Goal: Task Accomplishment & Management: Manage account settings

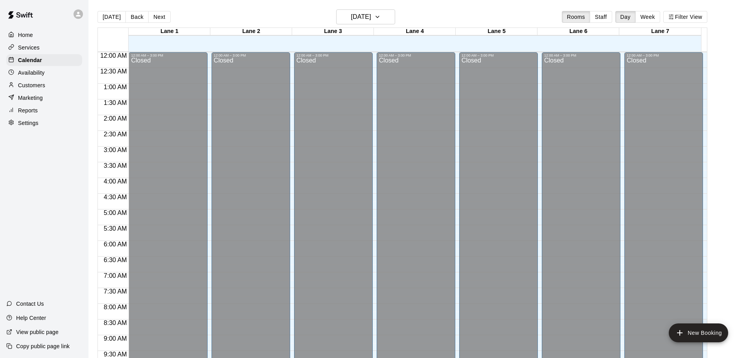
scroll to position [417, 0]
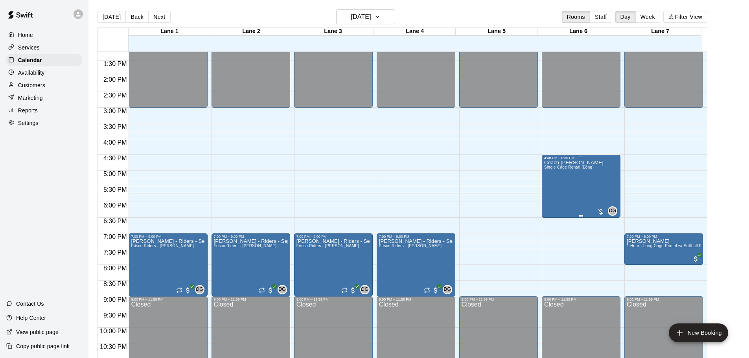
click at [571, 167] on span "Single Cage Rental (Long)" at bounding box center [570, 167] width 50 height 4
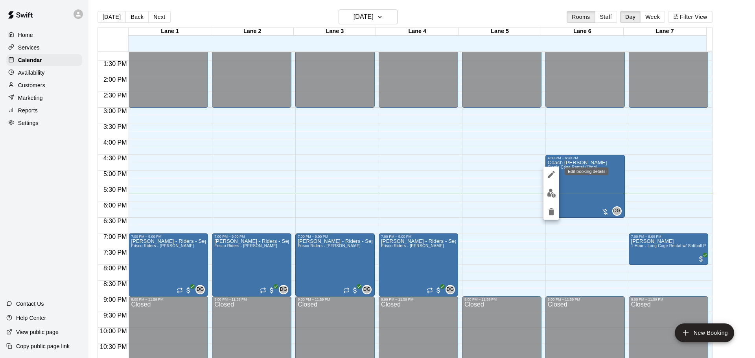
click at [550, 176] on icon "edit" at bounding box center [551, 174] width 7 height 7
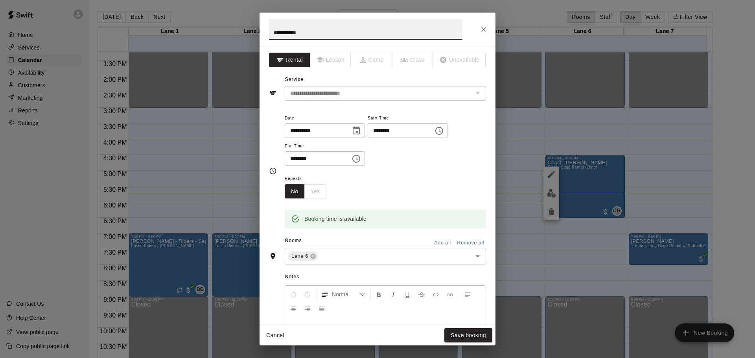
click at [294, 161] on input "********" at bounding box center [315, 158] width 61 height 15
type input "********"
click at [478, 335] on button "Save booking" at bounding box center [469, 336] width 48 height 15
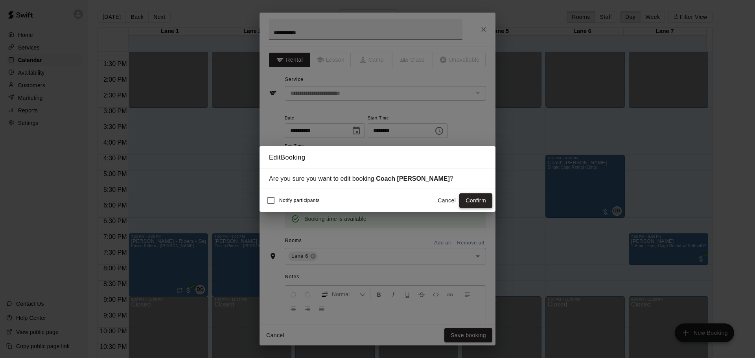
click at [477, 207] on button "Confirm" at bounding box center [476, 201] width 33 height 15
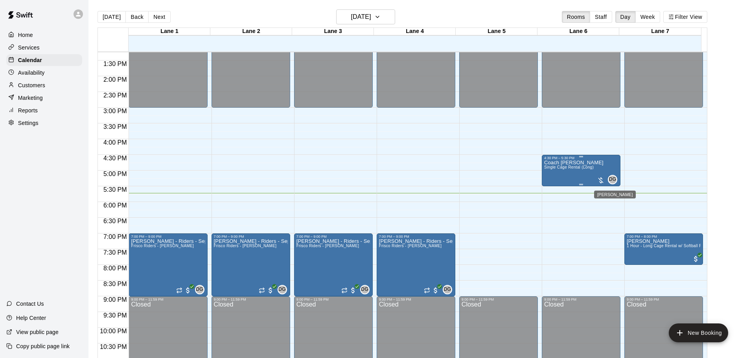
click at [611, 181] on span "DG" at bounding box center [612, 180] width 7 height 8
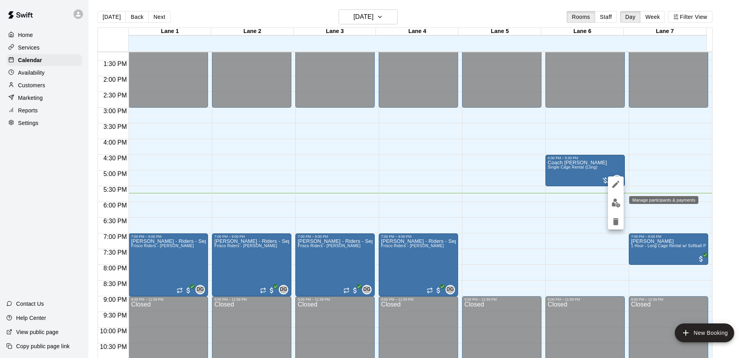
click at [616, 206] on img "edit" at bounding box center [616, 203] width 9 height 9
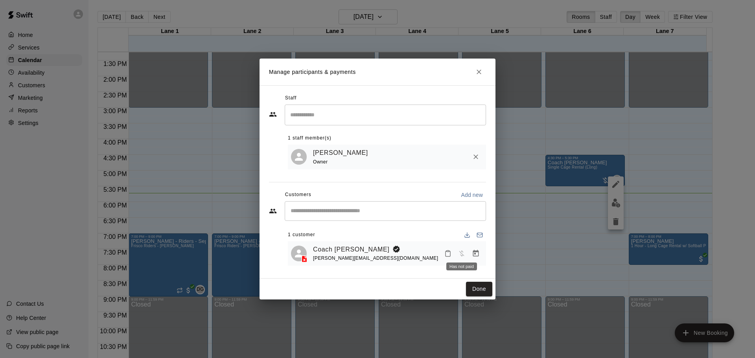
click at [446, 258] on div "Has not paid" at bounding box center [462, 264] width 32 height 14
click at [449, 253] on icon "Mark attendance" at bounding box center [448, 253] width 7 height 7
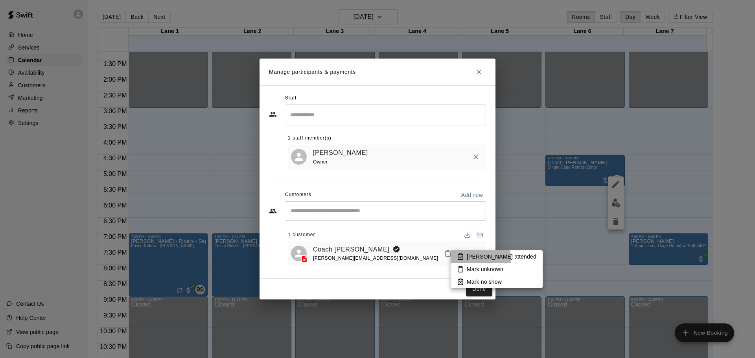
click at [471, 260] on p "[PERSON_NAME] attended" at bounding box center [502, 257] width 70 height 8
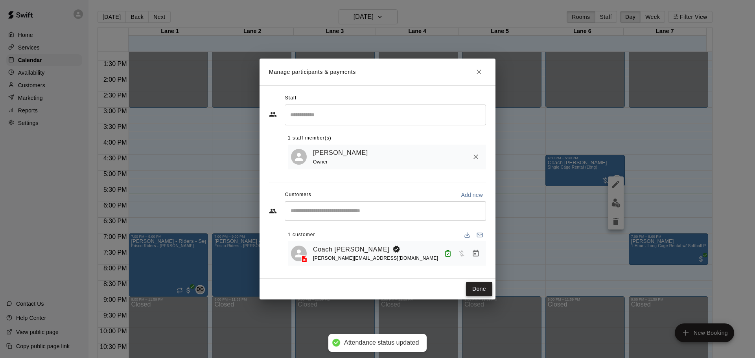
click at [475, 289] on button "Done" at bounding box center [479, 289] width 26 height 15
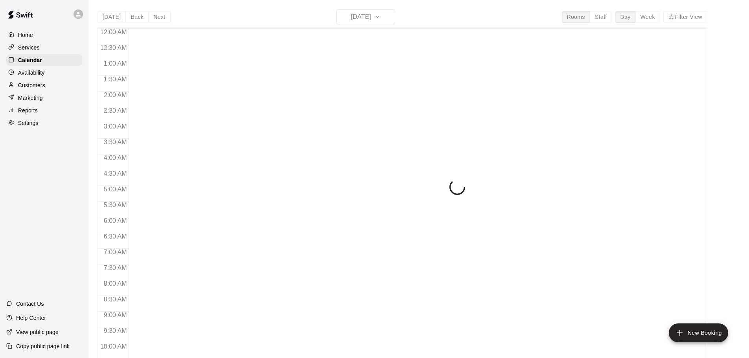
scroll to position [417, 0]
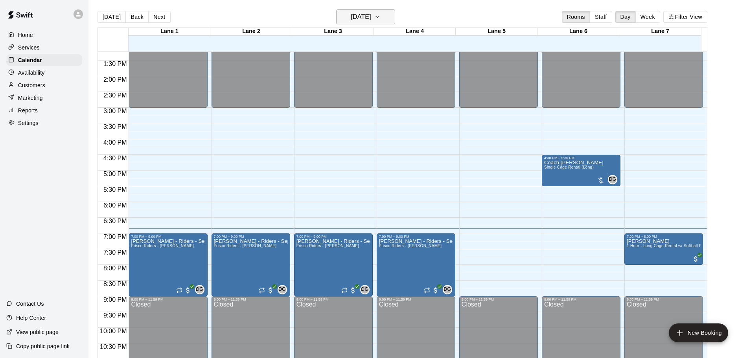
click at [381, 18] on icon "button" at bounding box center [378, 16] width 6 height 9
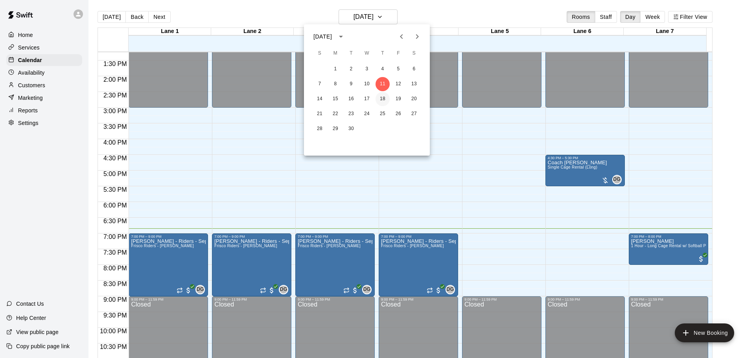
click at [382, 100] on button "18" at bounding box center [383, 99] width 14 height 14
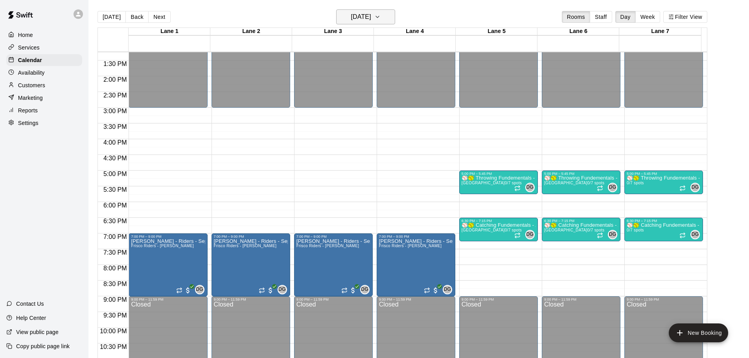
click at [381, 19] on icon "button" at bounding box center [378, 16] width 6 height 9
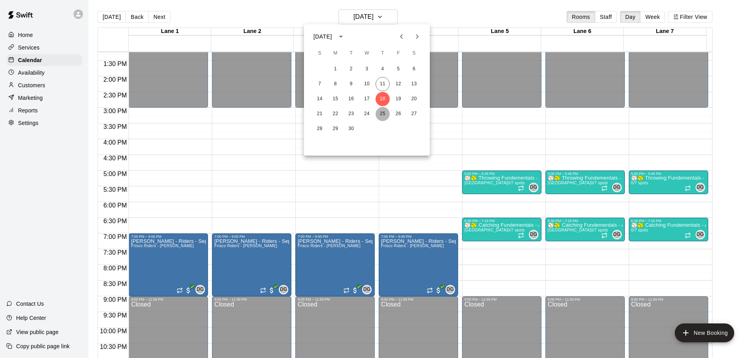
click at [384, 114] on button "25" at bounding box center [383, 114] width 14 height 14
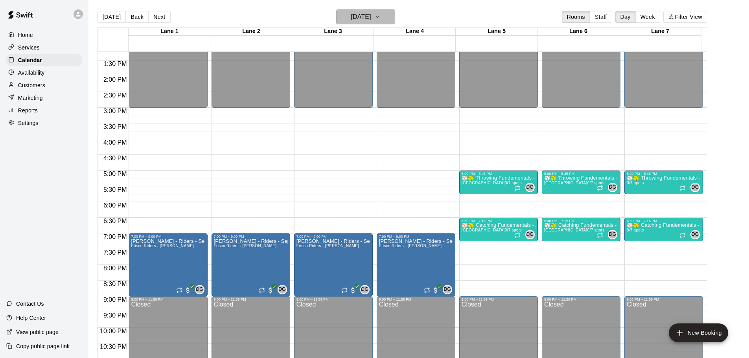
click at [381, 16] on icon "button" at bounding box center [378, 16] width 6 height 9
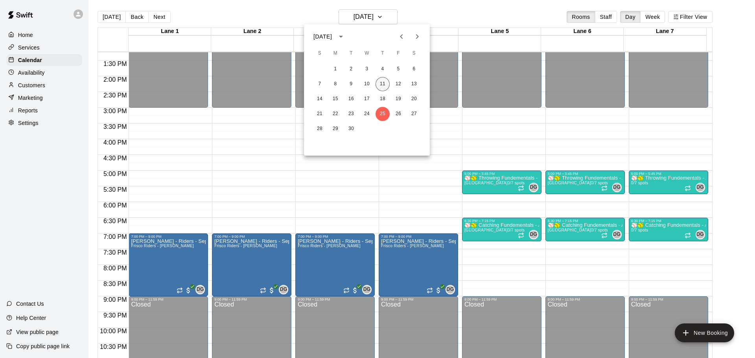
click at [382, 85] on button "11" at bounding box center [383, 84] width 14 height 14
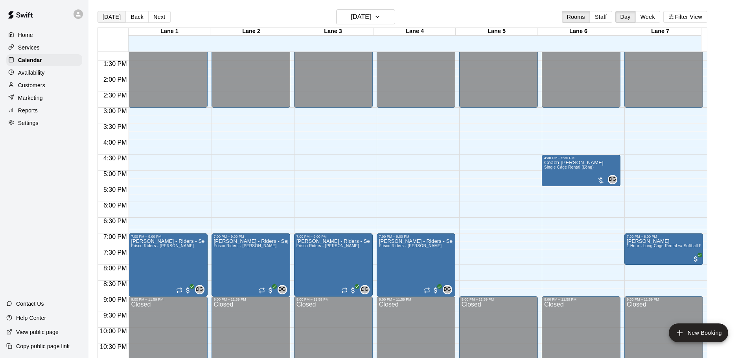
click at [111, 18] on button "[DATE]" at bounding box center [112, 17] width 28 height 12
